Goal: Information Seeking & Learning: Learn about a topic

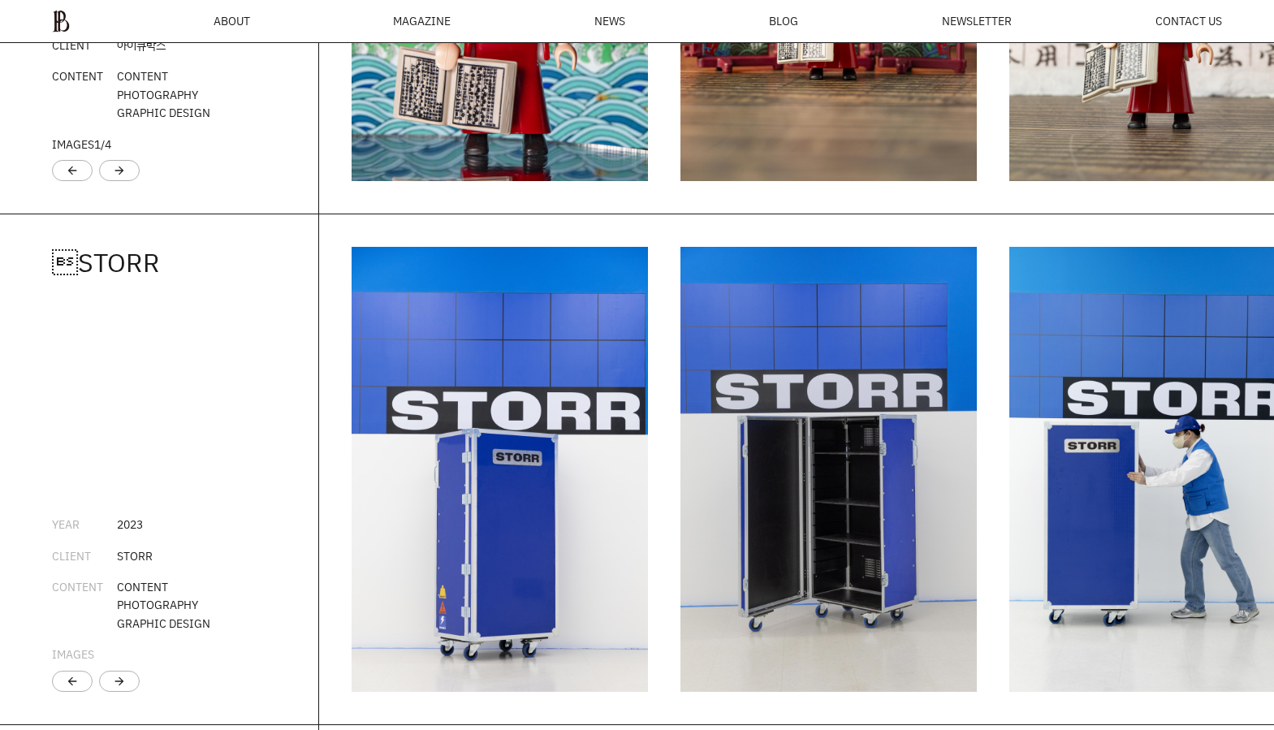
scroll to position [2375, 0]
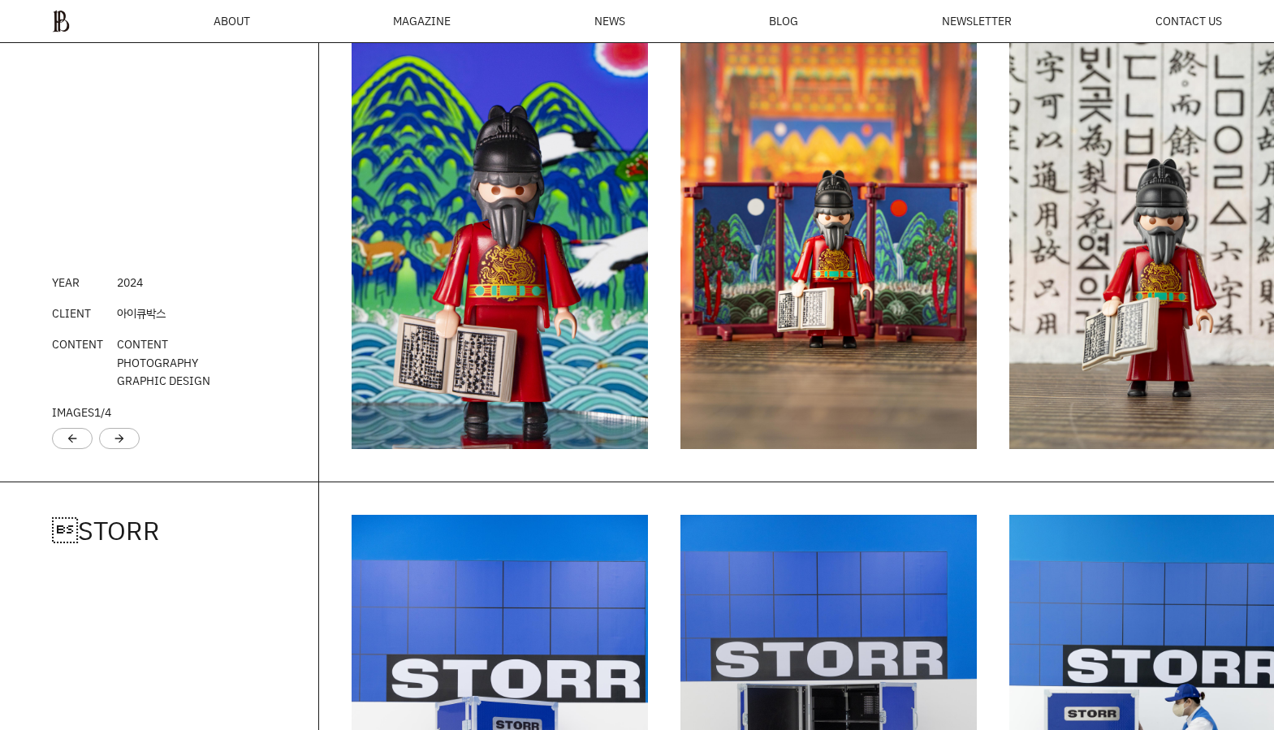
click at [570, 377] on img "1 / 6" at bounding box center [500, 226] width 296 height 445
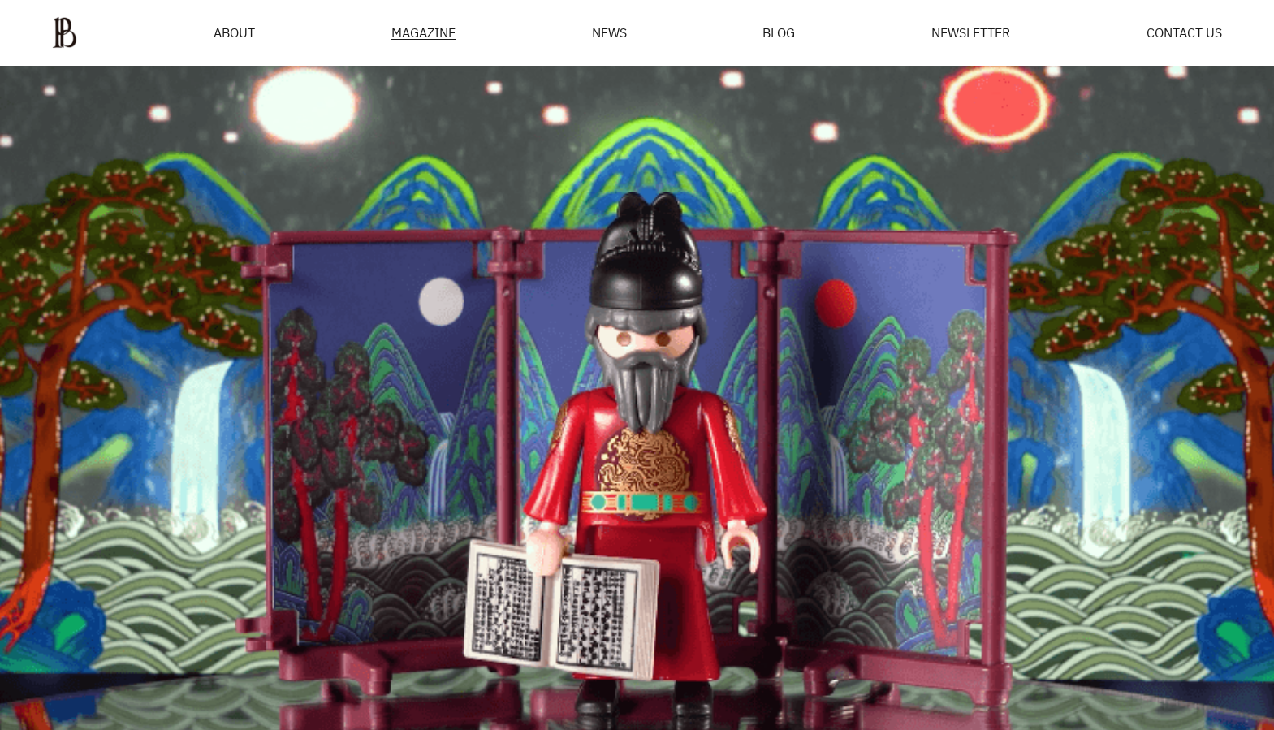
click at [416, 33] on div "MAGAZINE" at bounding box center [424, 33] width 64 height 14
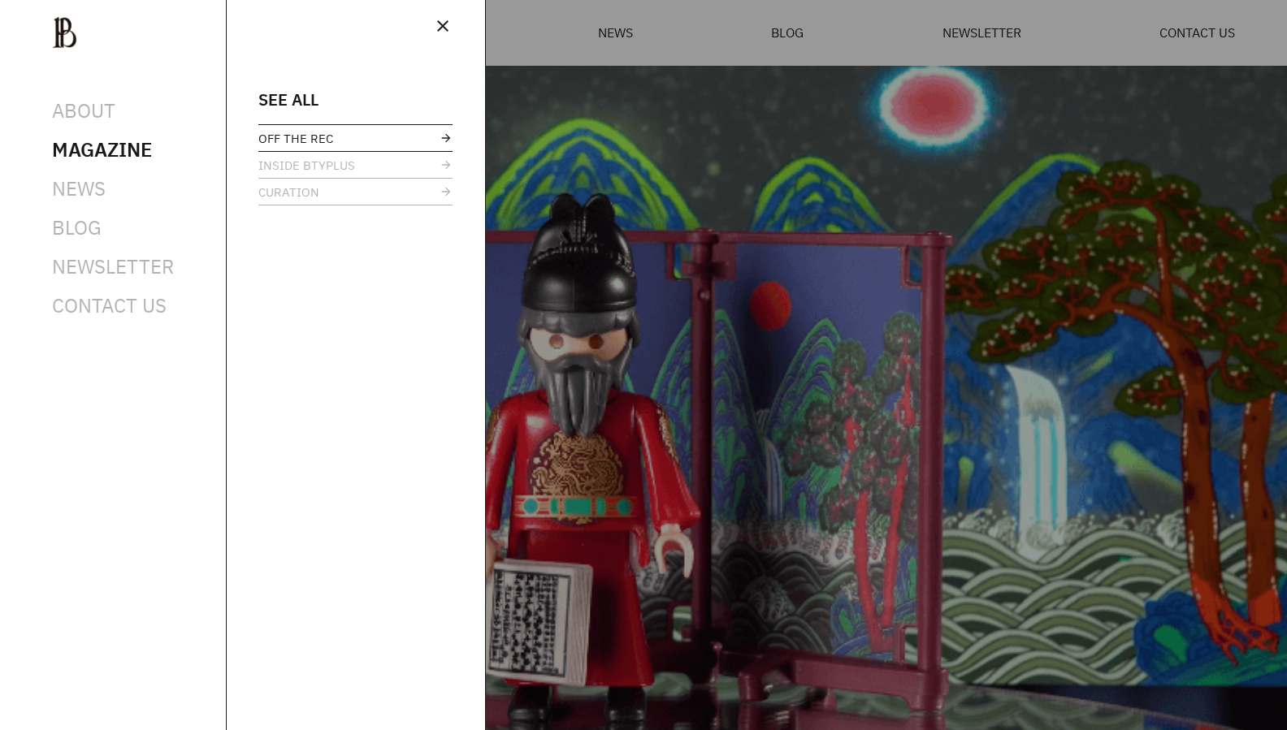
click at [281, 145] on span "OFF THE REC" at bounding box center [295, 138] width 75 height 12
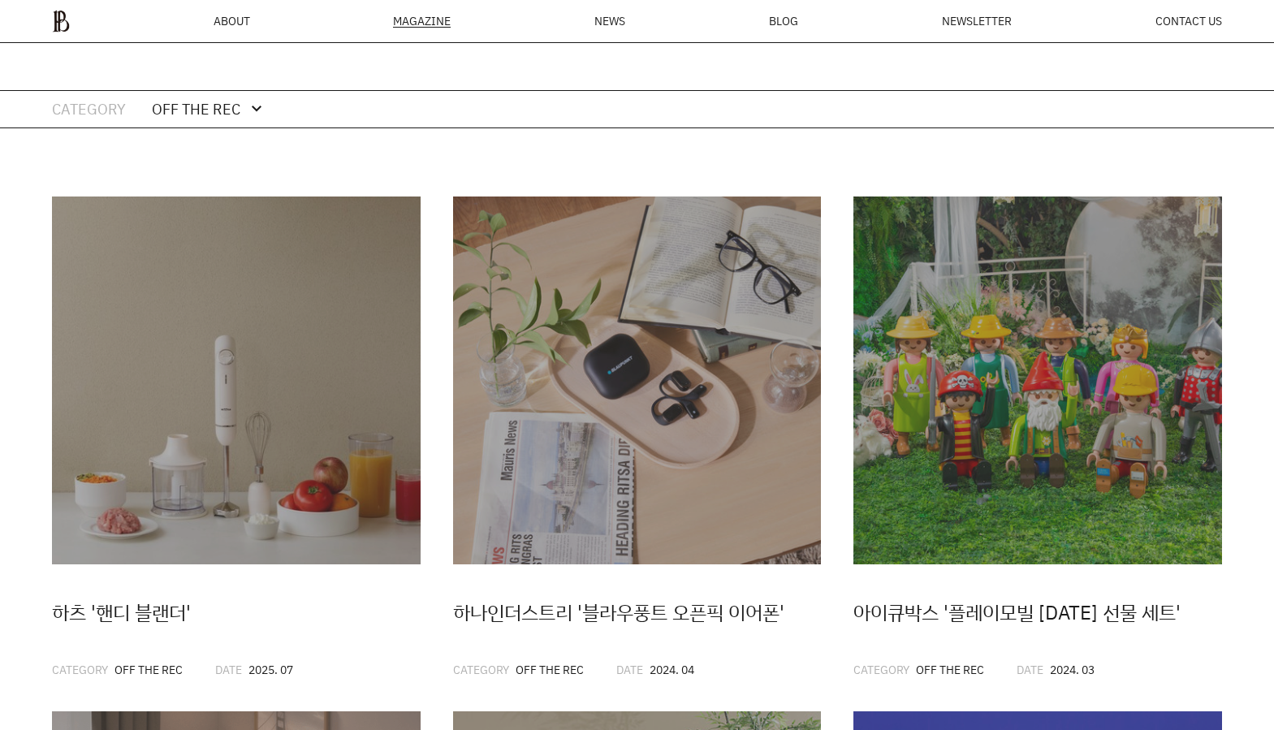
scroll to position [102, 0]
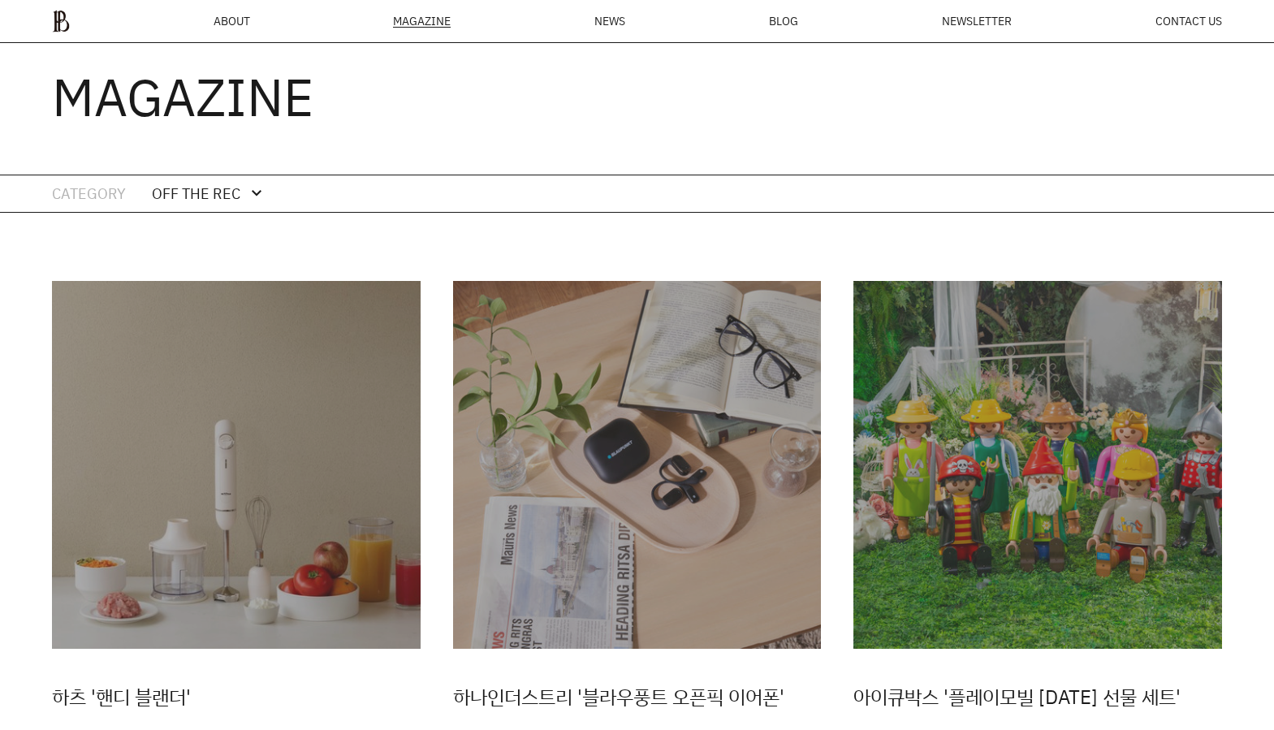
click at [242, 190] on div "OFF THE REC expand_more expand_less" at bounding box center [209, 193] width 115 height 37
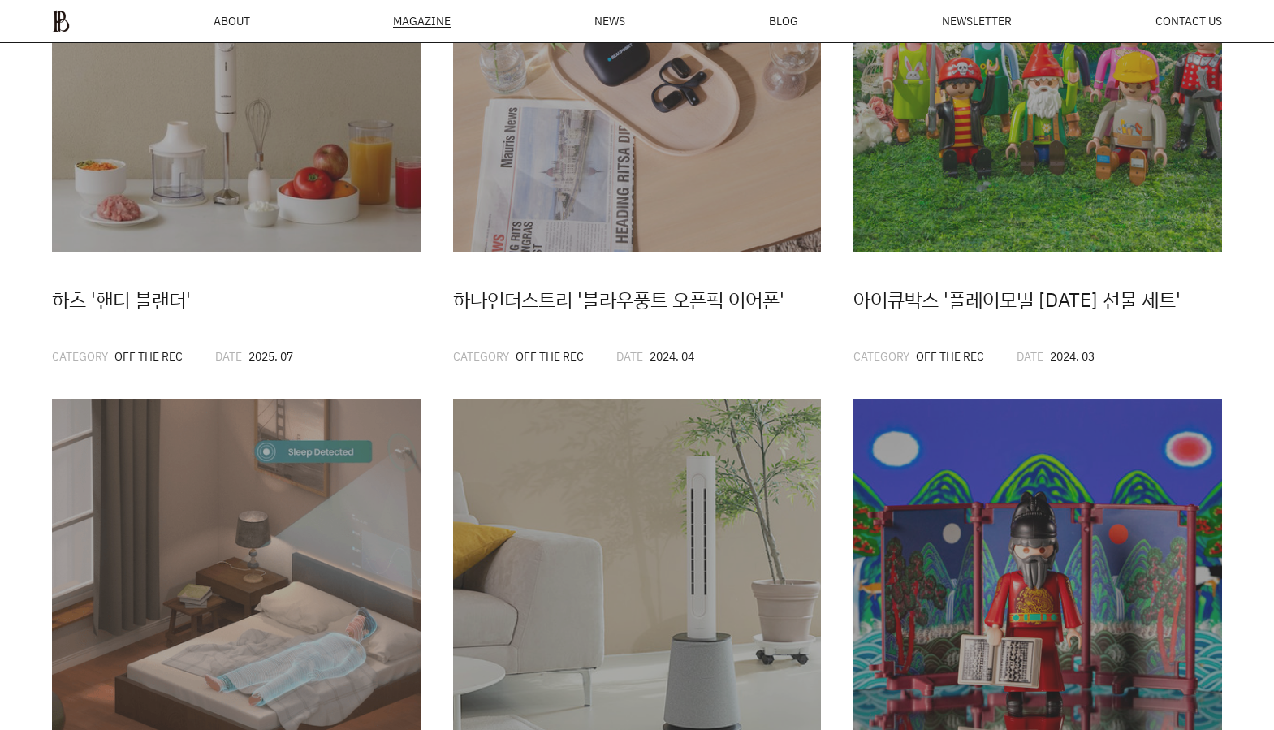
scroll to position [974, 0]
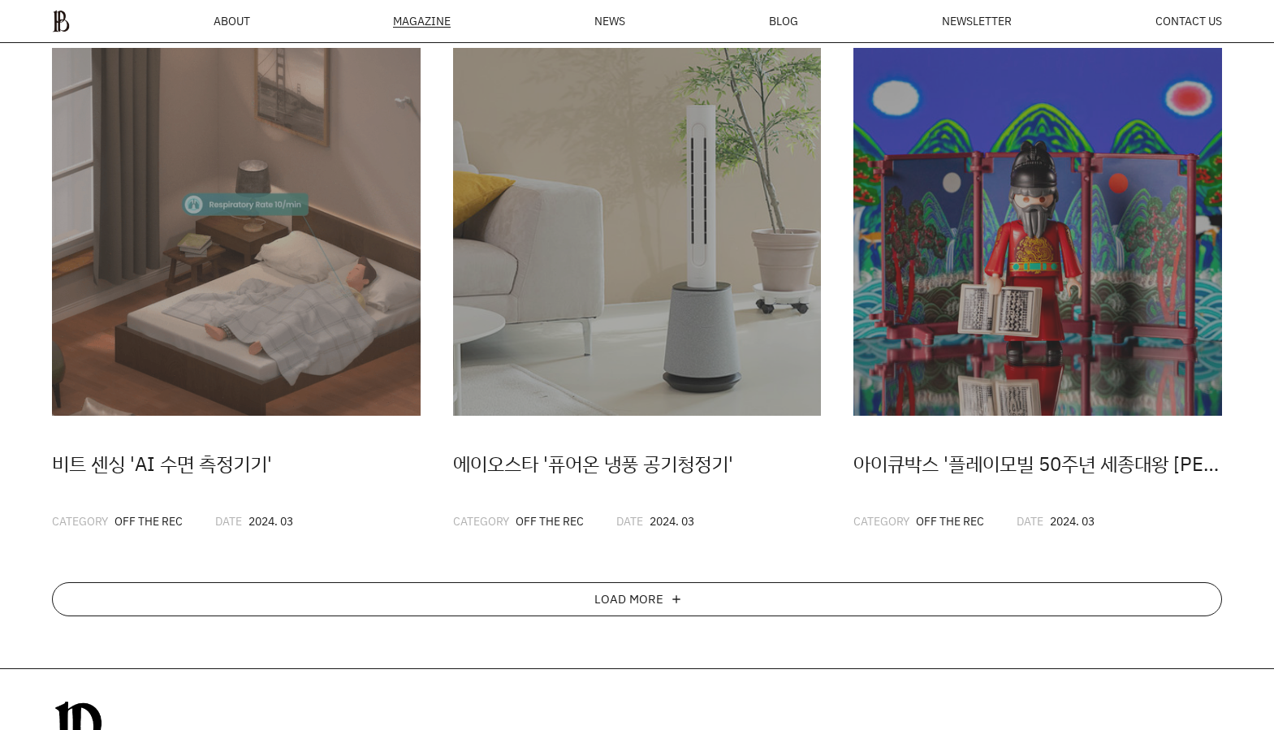
click at [463, 599] on div "LOAD MORE add" at bounding box center [637, 599] width 1171 height 34
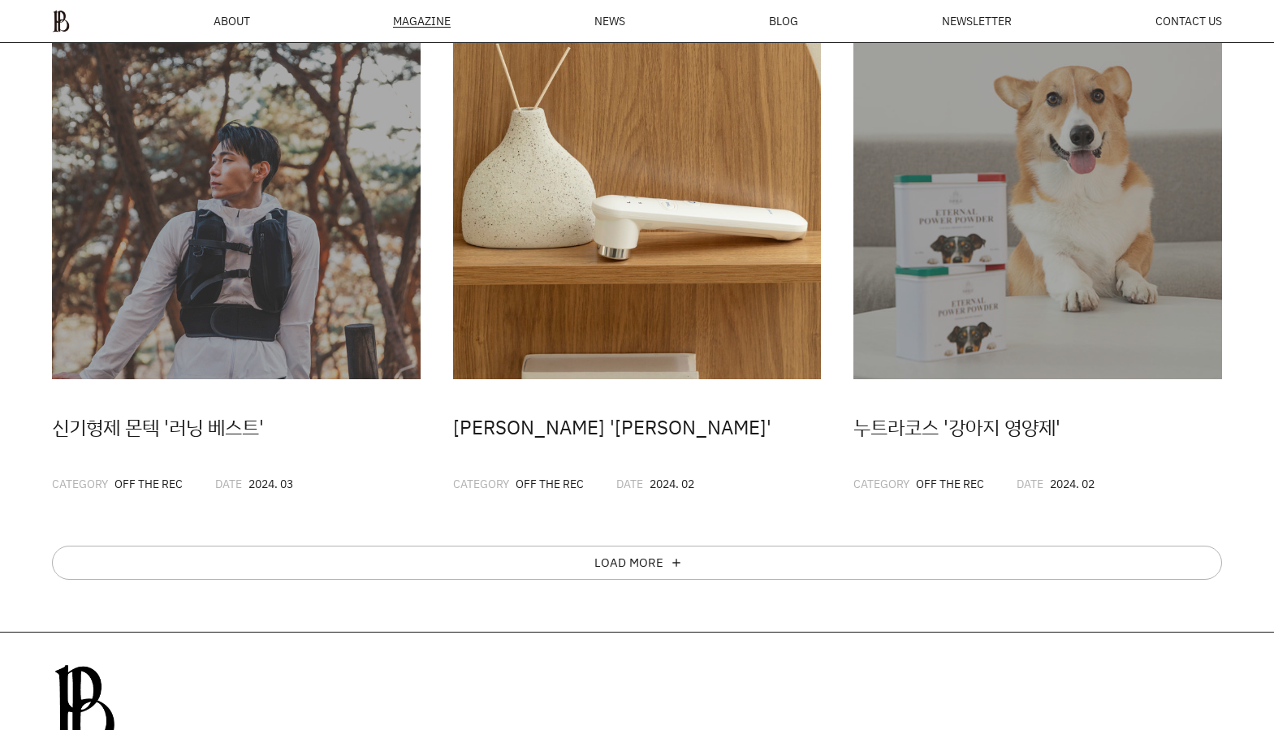
scroll to position [1504, 0]
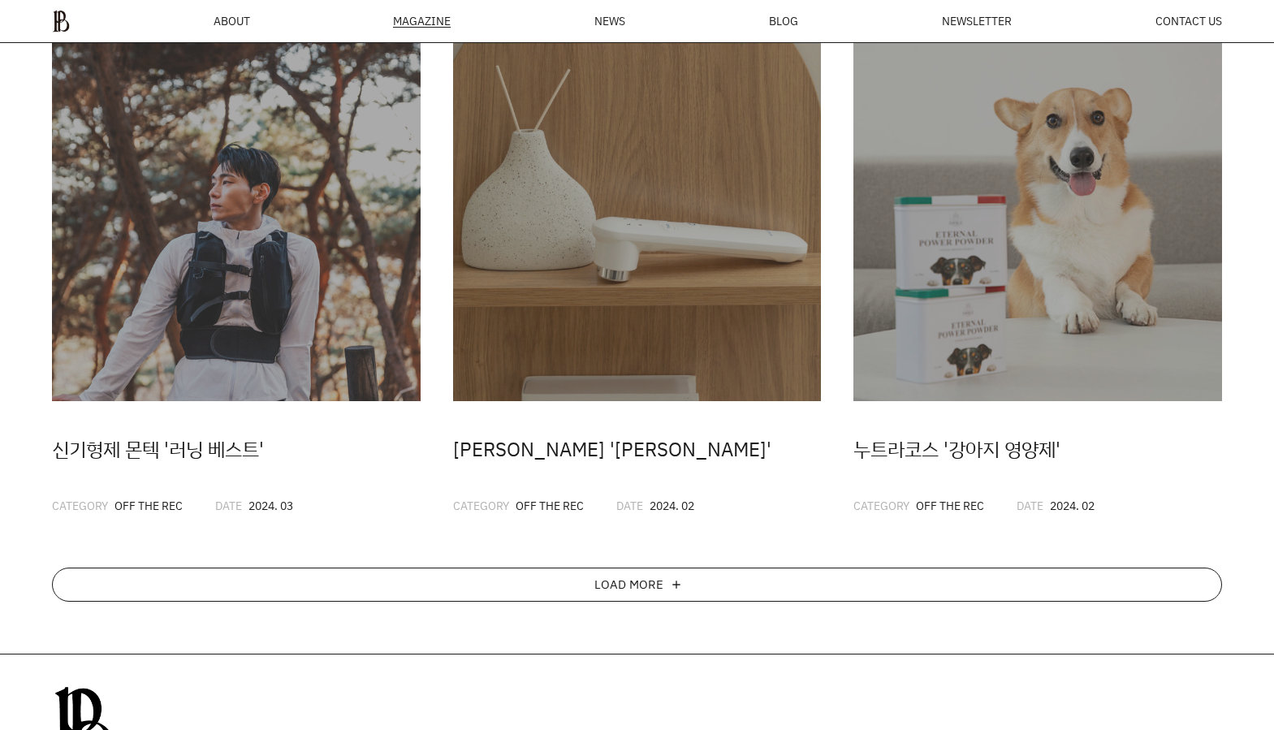
click at [479, 588] on div "LOAD MORE add" at bounding box center [637, 585] width 1171 height 34
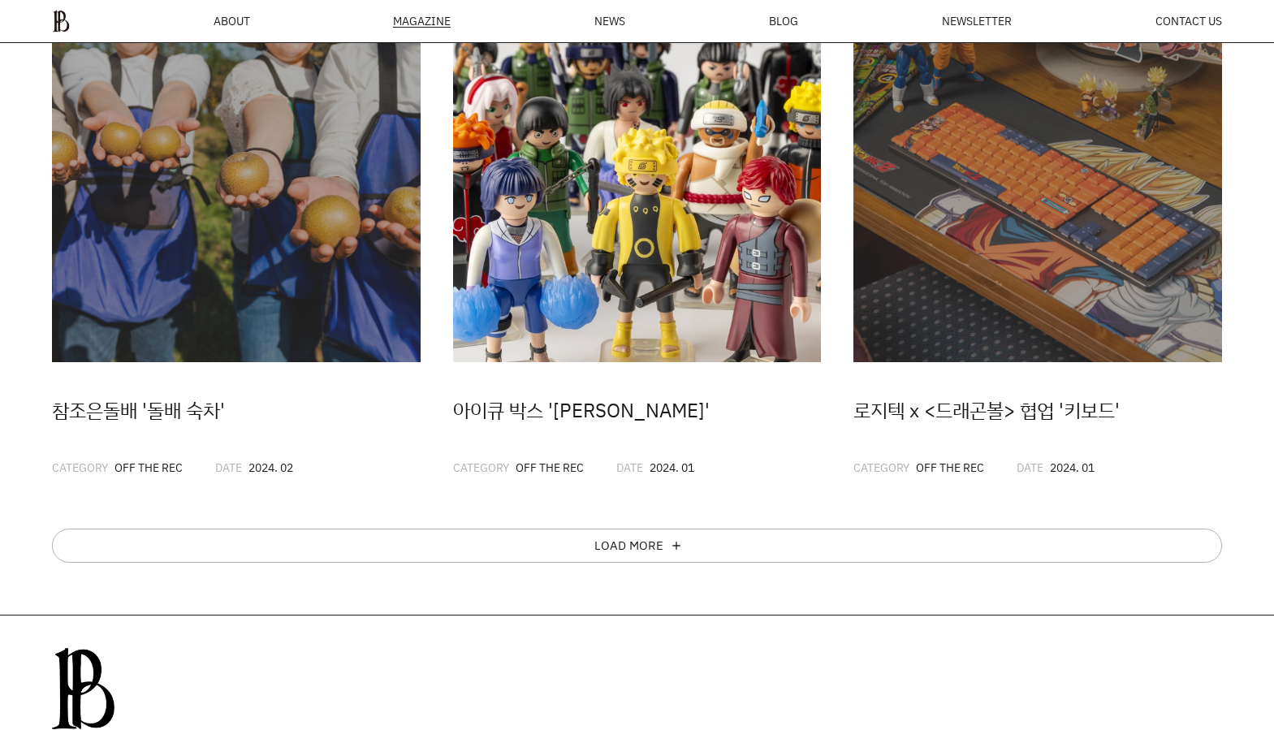
scroll to position [2127, 0]
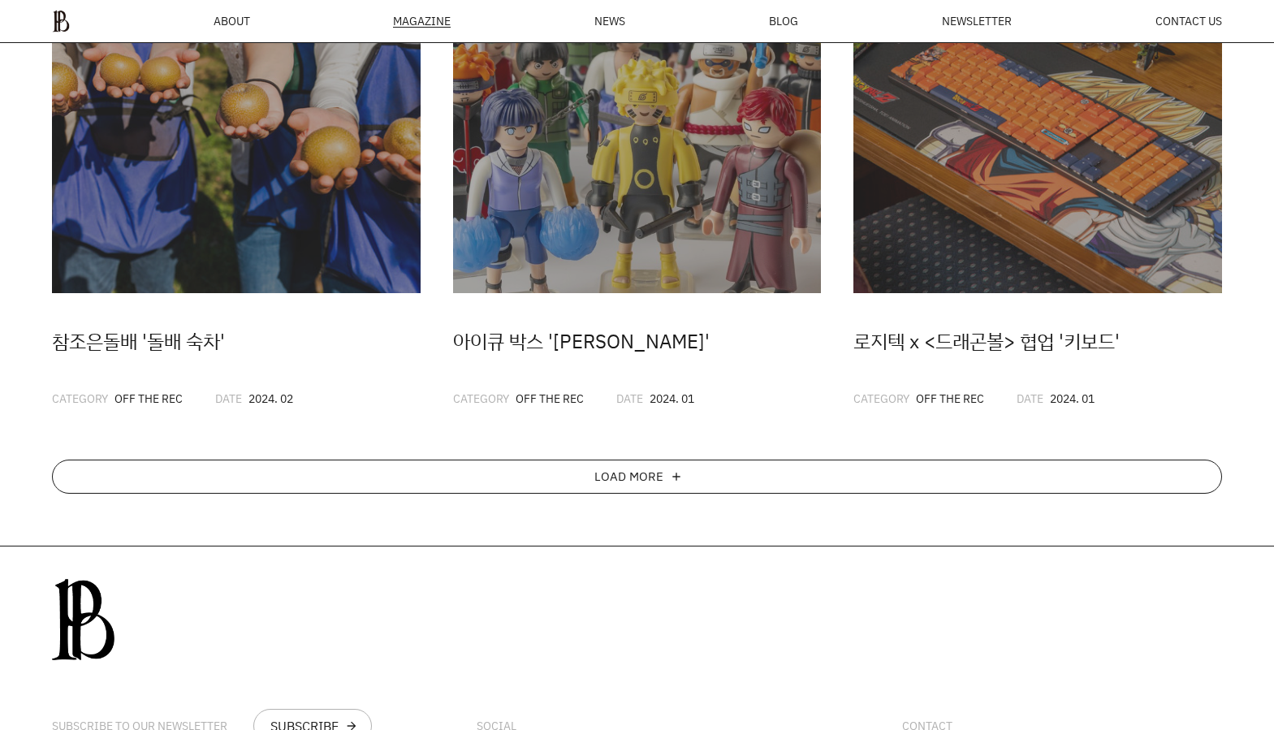
click at [540, 485] on div "LOAD MORE add" at bounding box center [637, 477] width 1171 height 34
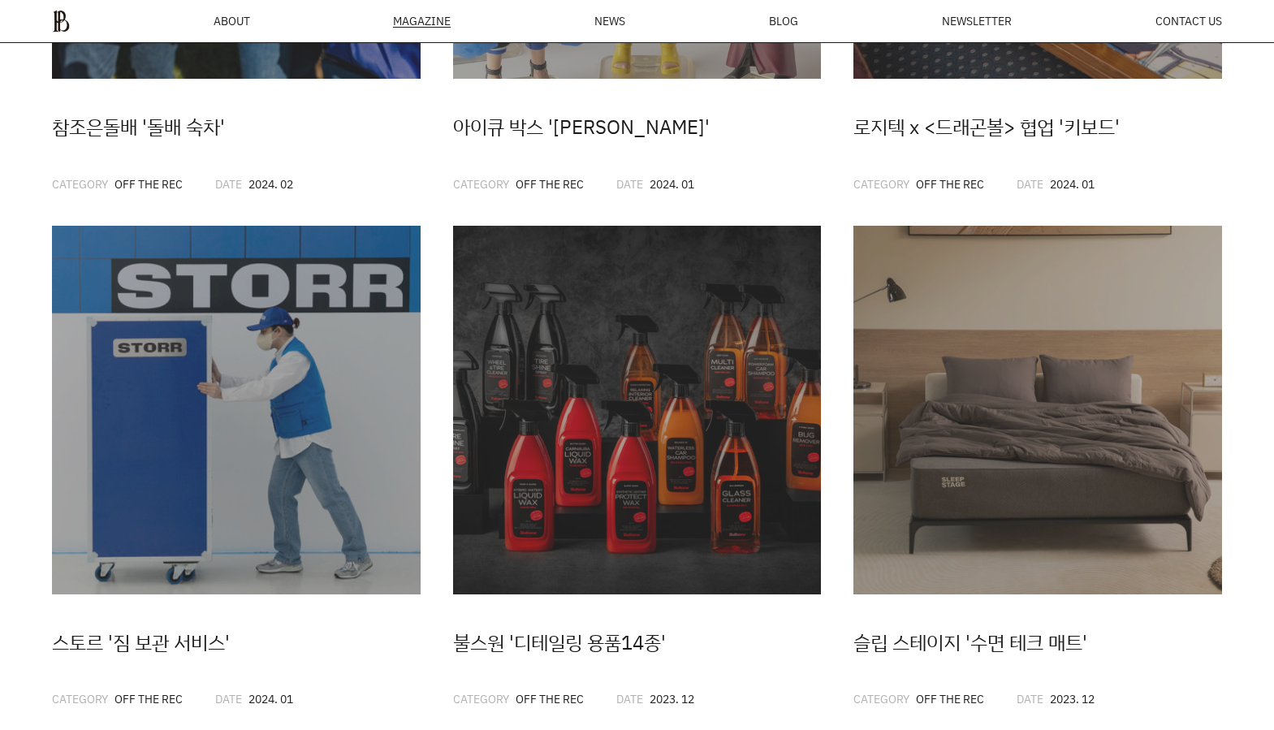
scroll to position [2489, 0]
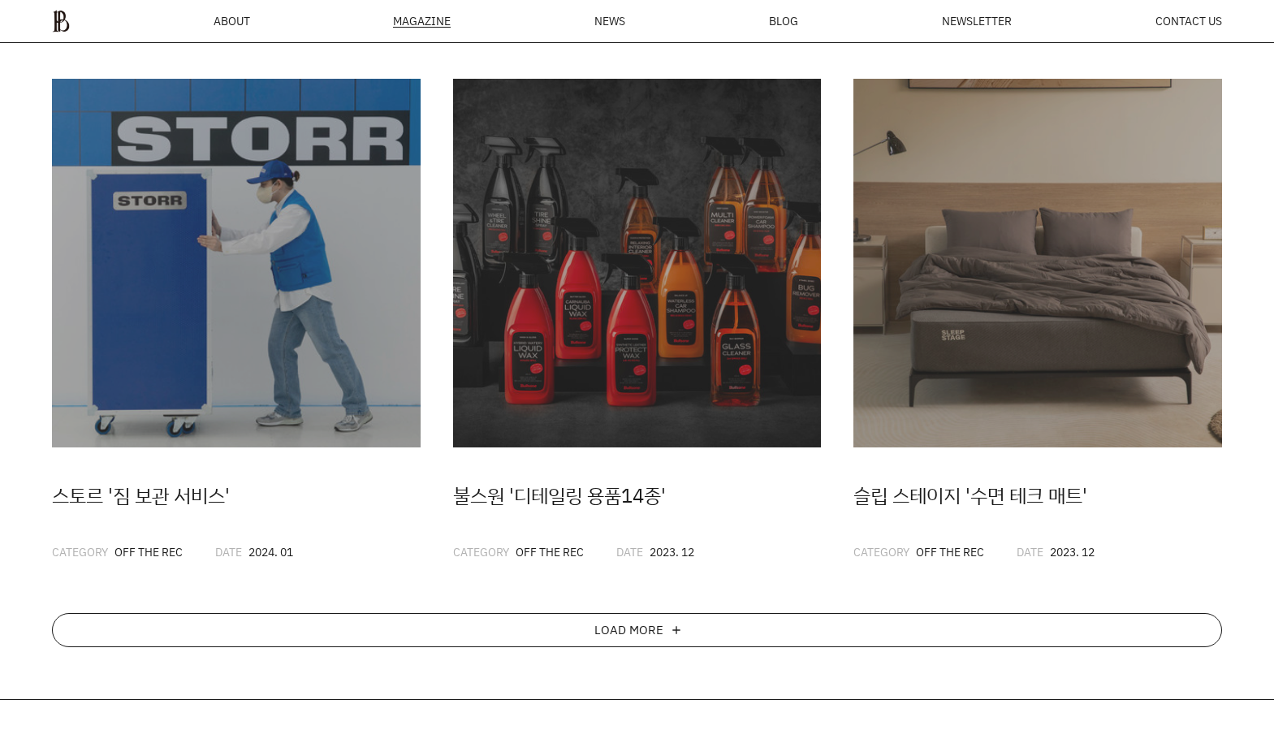
click at [545, 617] on div "LOAD MORE add" at bounding box center [637, 630] width 1171 height 34
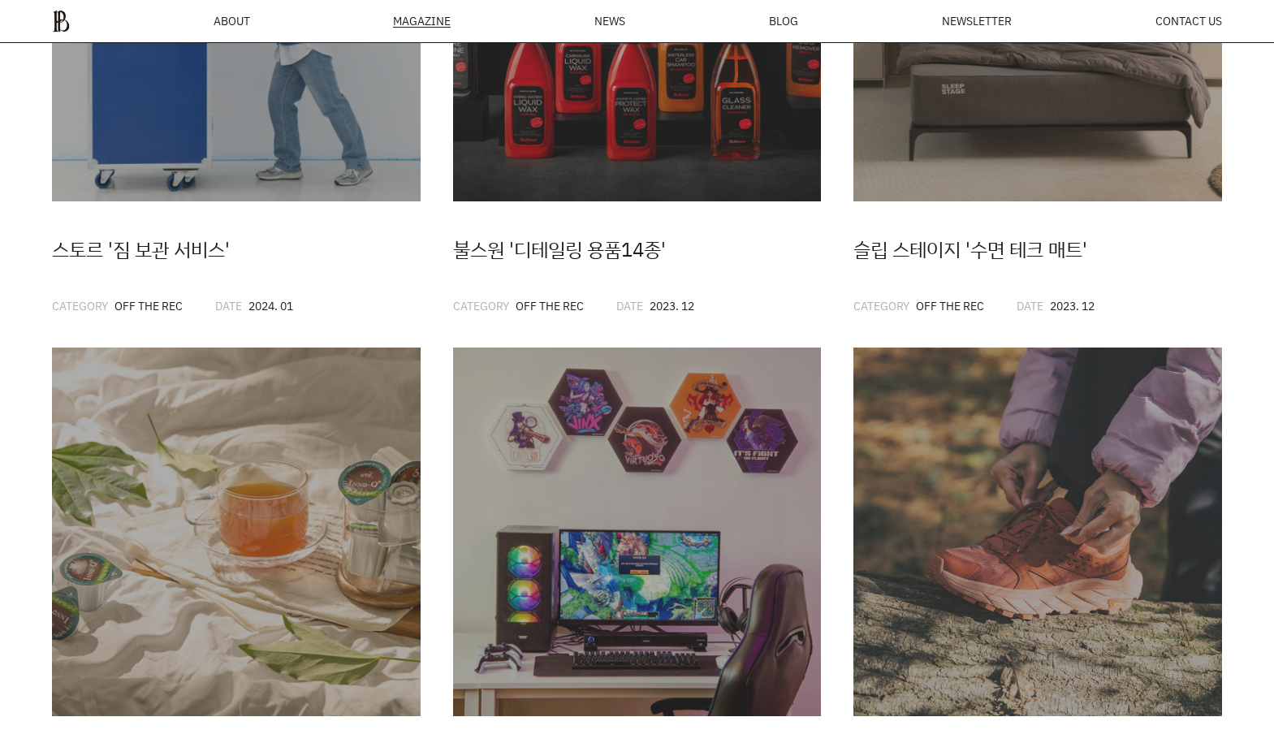
scroll to position [2940, 0]
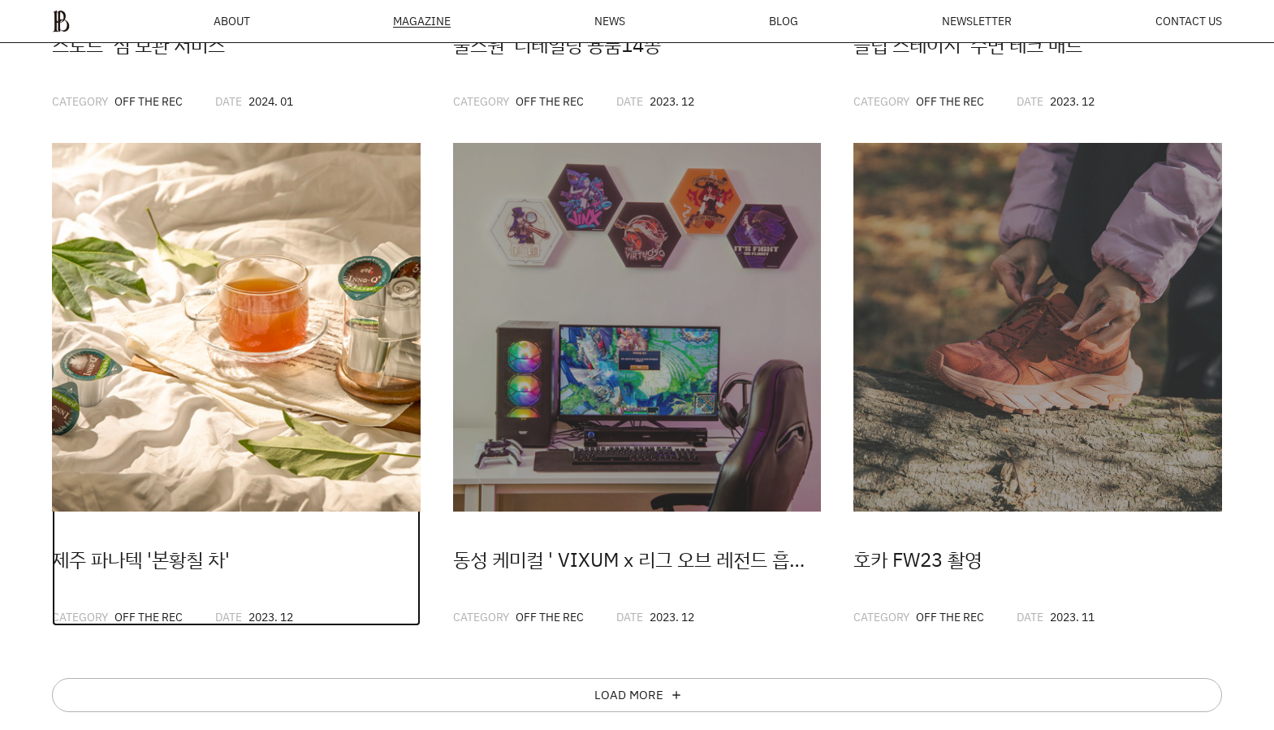
click at [364, 395] on img at bounding box center [236, 327] width 369 height 369
